Goal: Transaction & Acquisition: Purchase product/service

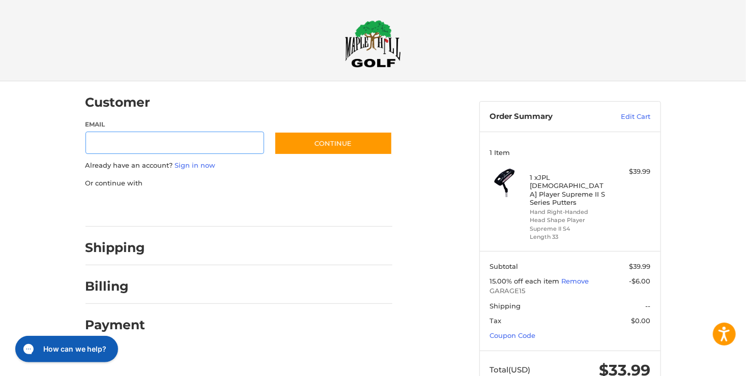
scroll to position [6, 0]
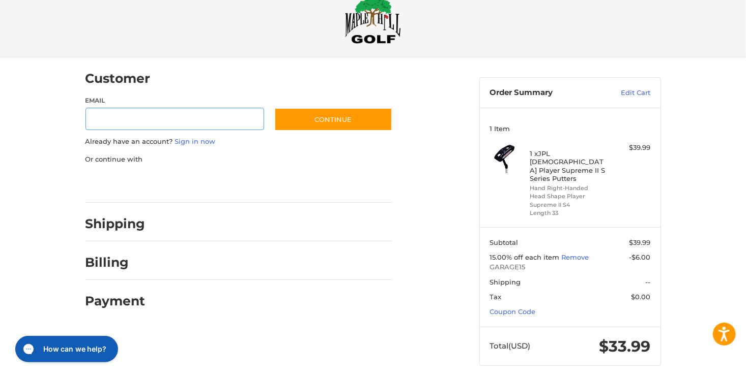
scroll to position [24, 0]
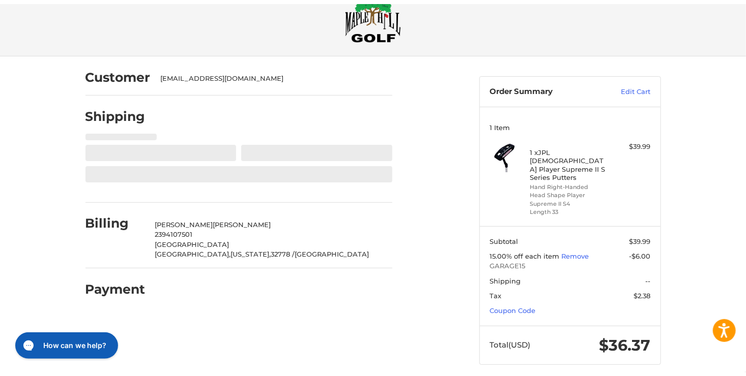
scroll to position [33, 0]
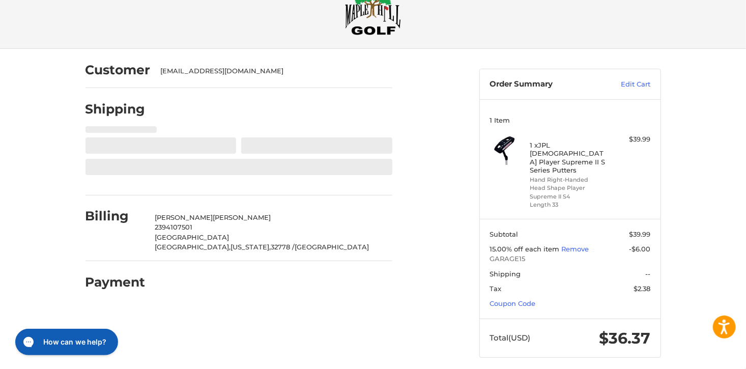
select select "**"
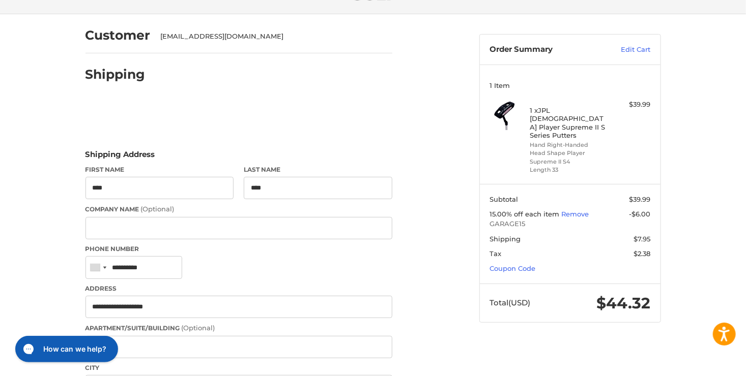
scroll to position [0, 0]
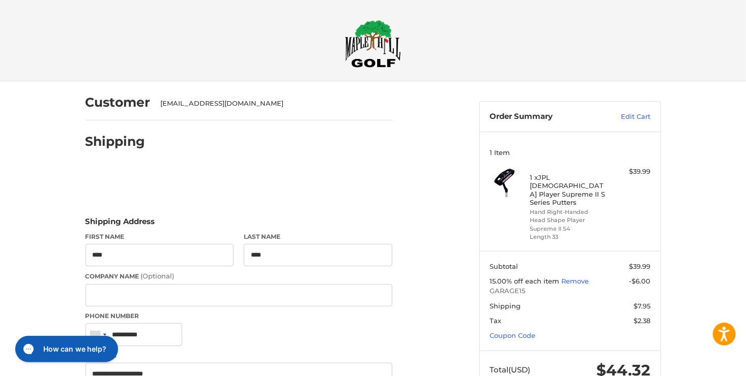
click at [367, 45] on img at bounding box center [373, 44] width 56 height 48
